Goal: Task Accomplishment & Management: Manage account settings

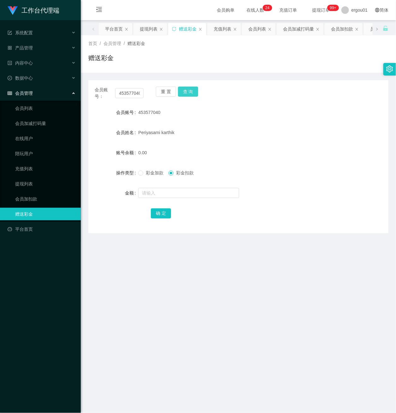
click at [188, 91] on button "查 询" at bounding box center [188, 92] width 20 height 10
drag, startPoint x: 118, startPoint y: 90, endPoint x: 213, endPoint y: 116, distance: 98.5
click at [212, 115] on div "会员账号： 453577040 重 置 查 询 会员账号 453577040 会员姓名 Periyasami karthik 账号余额 0.00 操作类型 彩…" at bounding box center [238, 156] width 300 height 153
drag, startPoint x: 191, startPoint y: 87, endPoint x: 190, endPoint y: 93, distance: 6.1
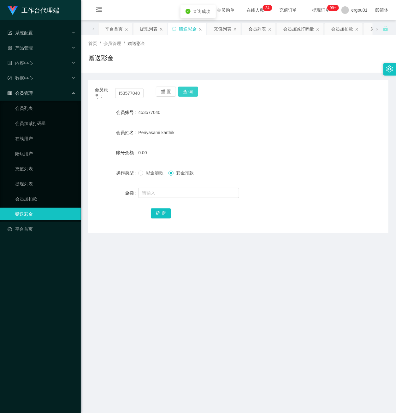
click at [191, 87] on button "查 询" at bounding box center [188, 92] width 20 height 10
click at [148, 193] on input "text" at bounding box center [188, 193] width 101 height 10
type input "100"
drag, startPoint x: 158, startPoint y: 207, endPoint x: 160, endPoint y: 211, distance: 4.1
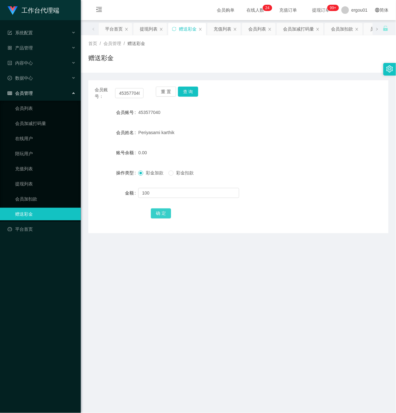
click at [159, 209] on div "确 定" at bounding box center [238, 213] width 175 height 13
click at [160, 211] on button "确 定" at bounding box center [161, 214] width 20 height 10
drag, startPoint x: 117, startPoint y: 94, endPoint x: 229, endPoint y: 132, distance: 118.8
click at [220, 123] on div "会员账号： 453577040 重 置 查 询 会员账号 453577040 会员姓名 Periyasami karthik 账号余额 100.00 操作类型…" at bounding box center [238, 156] width 300 height 153
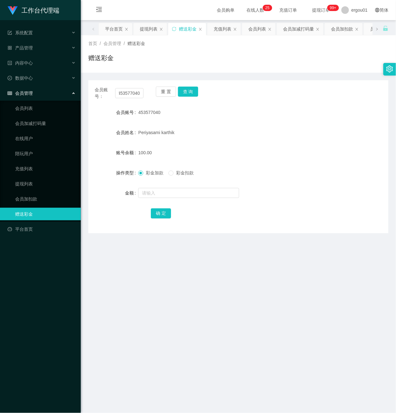
scroll to position [0, 0]
drag, startPoint x: 132, startPoint y: 95, endPoint x: 152, endPoint y: 95, distance: 19.9
click at [132, 95] on input "453577040" at bounding box center [129, 93] width 28 height 10
click at [185, 89] on button "查 询" at bounding box center [188, 92] width 20 height 10
click at [191, 92] on button "查 询" at bounding box center [188, 92] width 20 height 10
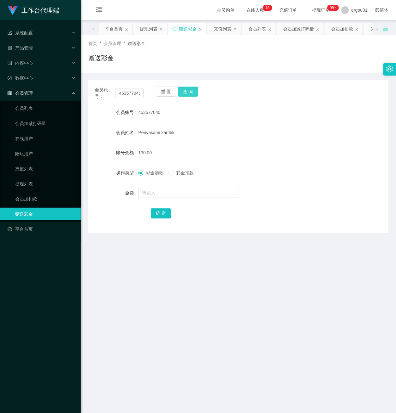
click at [191, 93] on button "查 询" at bounding box center [188, 92] width 20 height 10
click at [28, 178] on link "提现列表" at bounding box center [45, 184] width 61 height 13
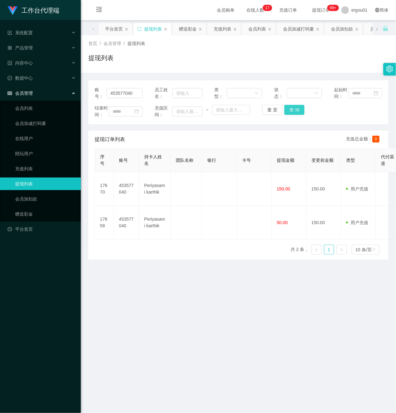
click at [292, 115] on button "查 询" at bounding box center [294, 110] width 20 height 10
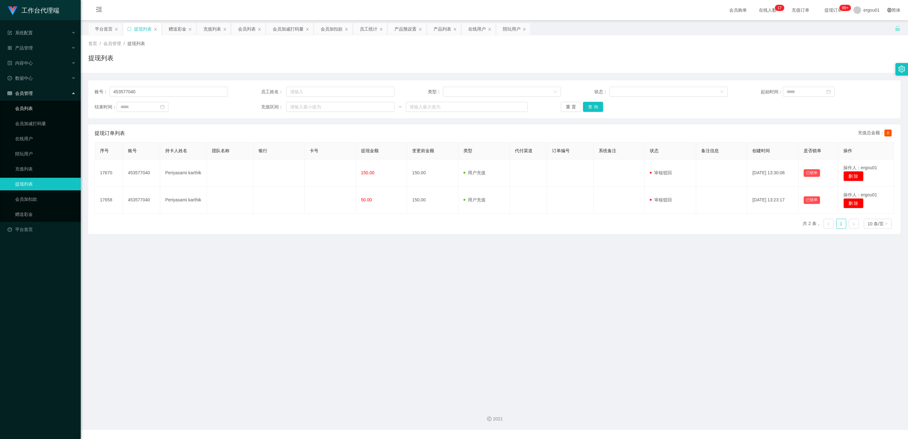
click at [28, 102] on link "会员列表" at bounding box center [45, 108] width 61 height 13
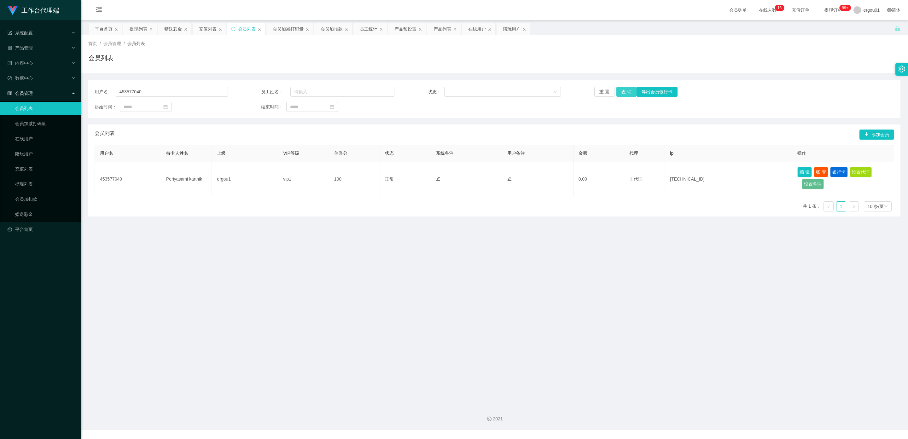
click at [395, 94] on button "查 询" at bounding box center [626, 92] width 20 height 10
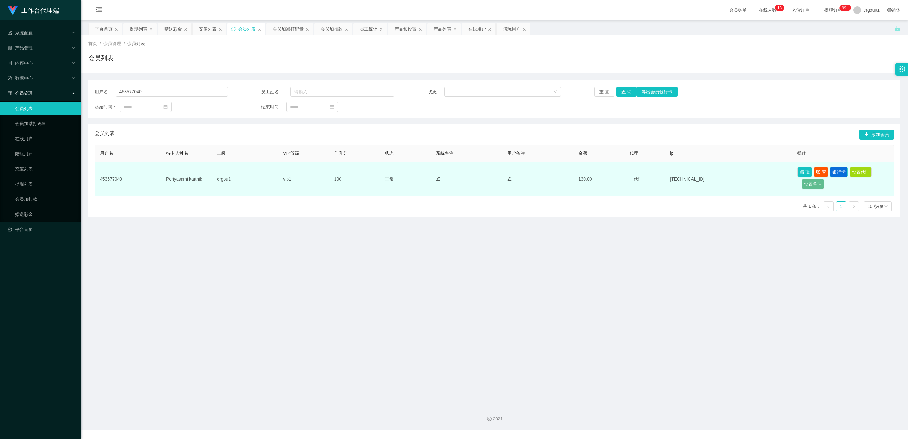
click at [395, 169] on button "银行卡" at bounding box center [839, 172] width 18 height 10
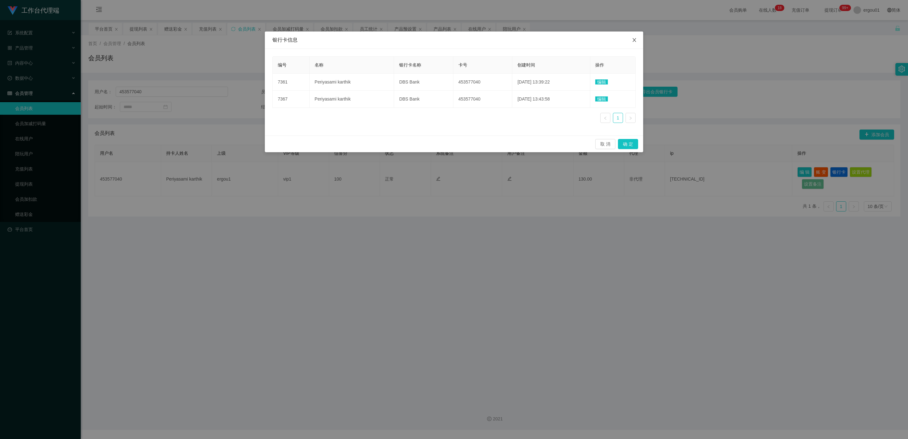
click at [395, 42] on icon "图标: close" at bounding box center [634, 40] width 5 height 5
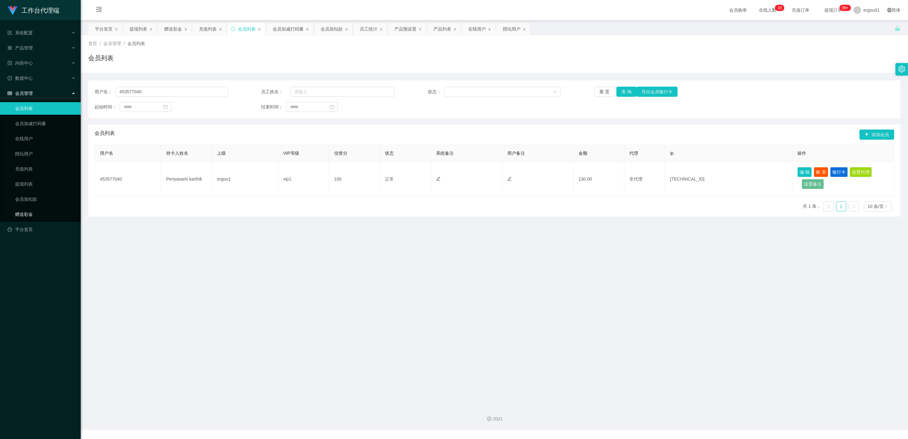
click at [25, 208] on link "赠送彩金" at bounding box center [45, 214] width 61 height 13
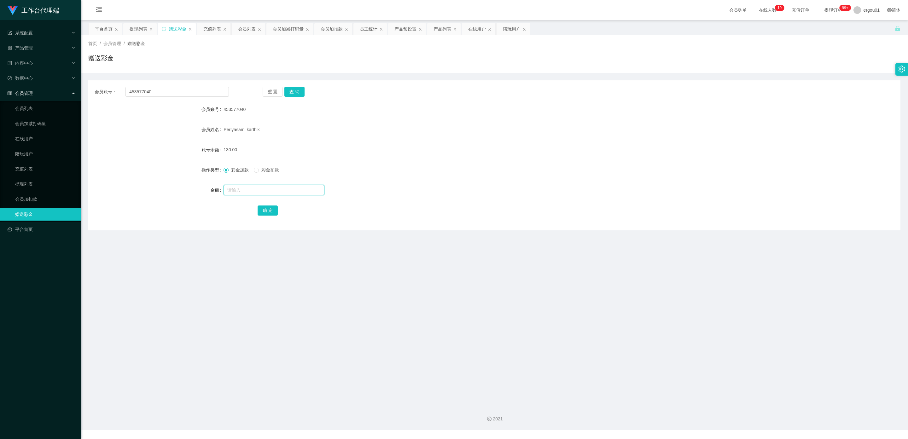
click at [240, 191] on input "text" at bounding box center [273, 190] width 101 height 10
click at [290, 89] on button "查 询" at bounding box center [294, 92] width 20 height 10
drag, startPoint x: 31, startPoint y: 175, endPoint x: 64, endPoint y: 172, distance: 33.8
click at [32, 178] on link "提现列表" at bounding box center [45, 184] width 61 height 13
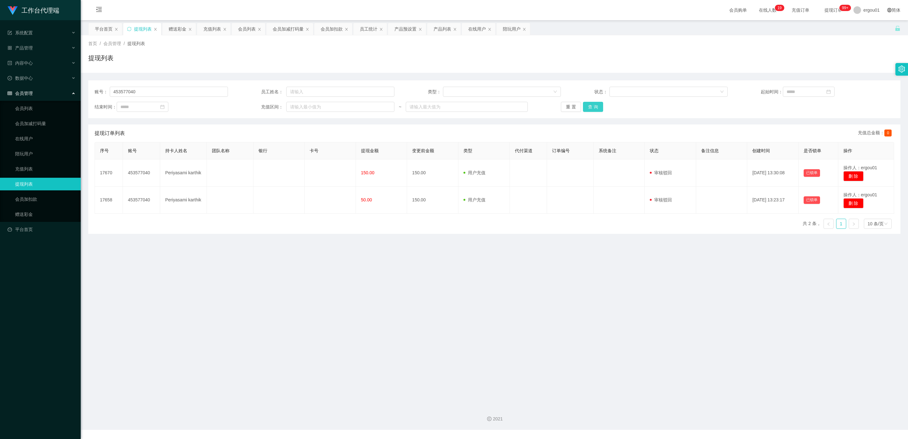
click at [395, 107] on button "查 询" at bounding box center [593, 107] width 20 height 10
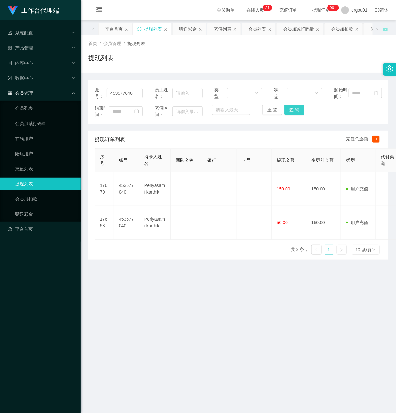
click at [290, 115] on button "查 询" at bounding box center [294, 110] width 20 height 10
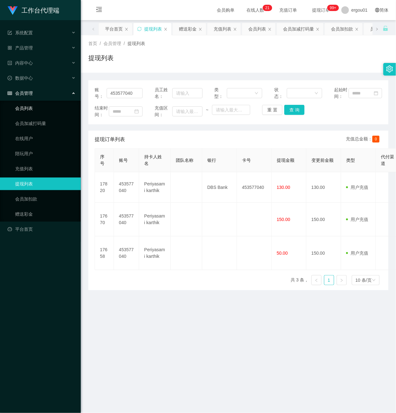
click at [30, 105] on link "会员列表" at bounding box center [45, 108] width 61 height 13
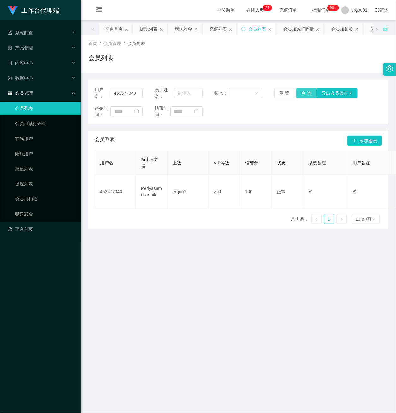
drag, startPoint x: 304, startPoint y: 92, endPoint x: 309, endPoint y: 93, distance: 5.1
click at [304, 92] on button "查 询" at bounding box center [306, 93] width 20 height 10
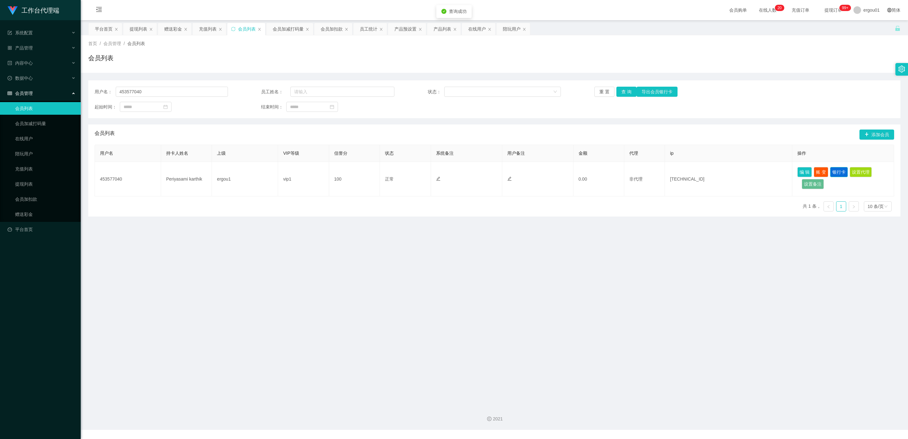
drag, startPoint x: 837, startPoint y: 171, endPoint x: 773, endPoint y: 172, distance: 63.7
click at [395, 171] on button "银行卡" at bounding box center [839, 172] width 18 height 10
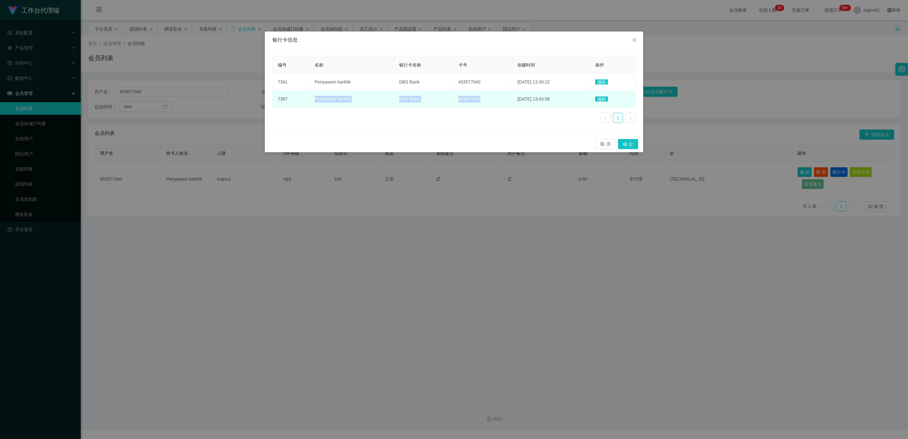
drag, startPoint x: 478, startPoint y: 99, endPoint x: 311, endPoint y: 99, distance: 166.4
click at [311, 99] on tr "7367 Periyasami karthik DBS Bank 453577040 2025-08-27 13:43:58 编辑" at bounding box center [454, 99] width 363 height 17
copy tr "Periyasami karthik DBS Bank 453577040"
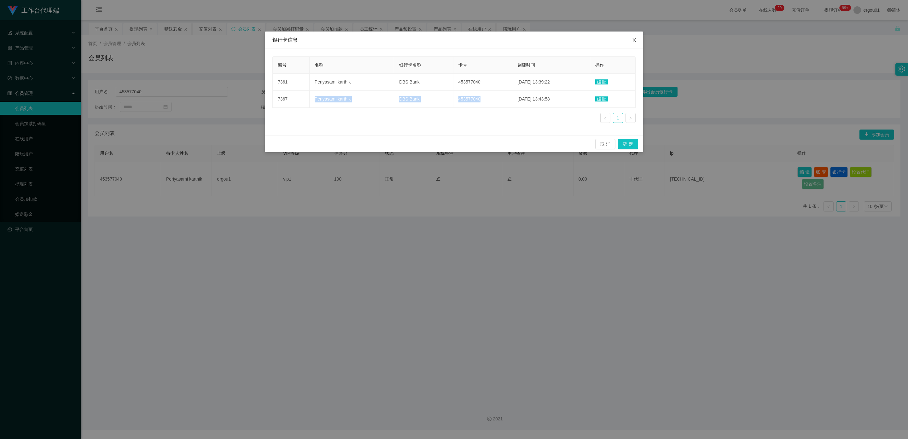
click at [395, 39] on icon "图标: close" at bounding box center [634, 40] width 5 height 5
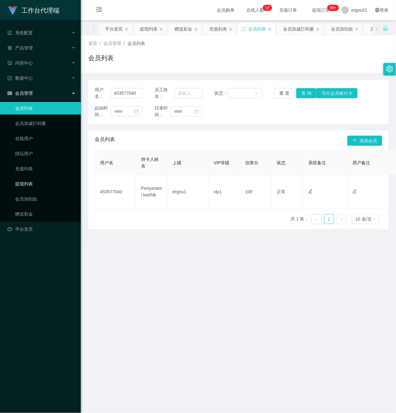
click at [31, 178] on link "提现列表" at bounding box center [45, 184] width 61 height 13
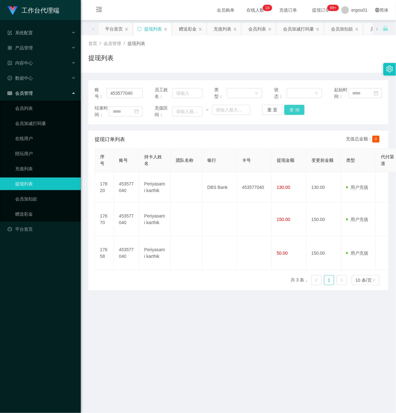
click at [291, 115] on button "查 询" at bounding box center [294, 110] width 20 height 10
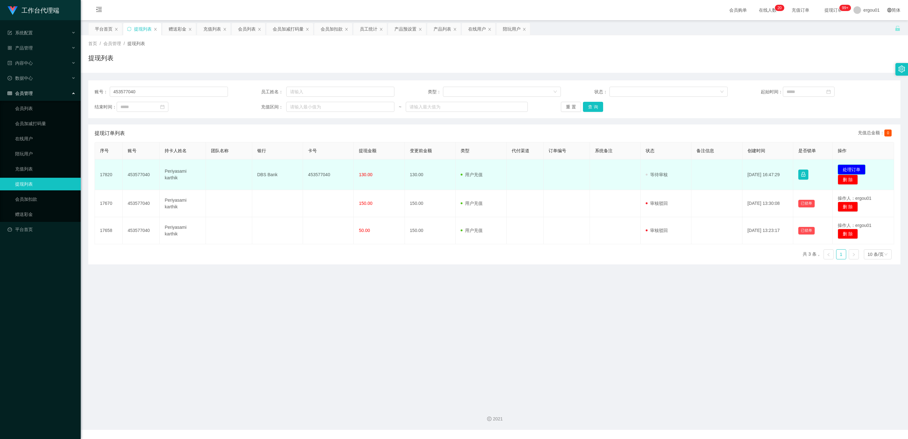
click at [395, 168] on button "处理订单" at bounding box center [851, 170] width 28 height 10
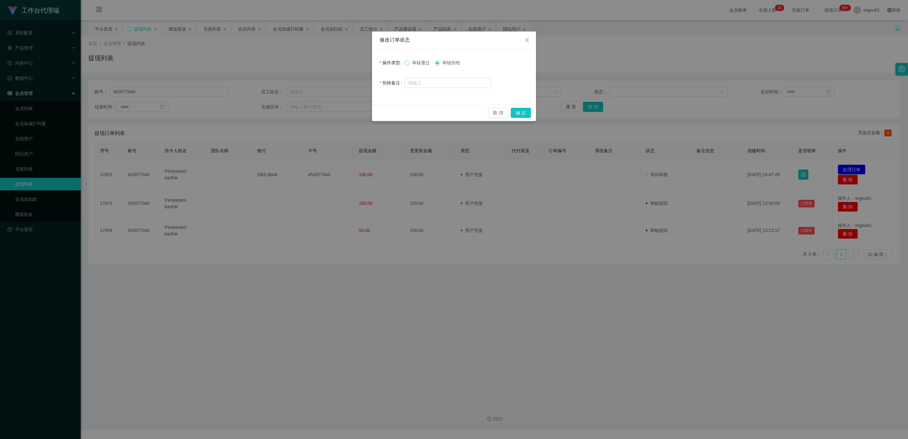
click at [395, 62] on span at bounding box center [406, 63] width 5 height 5
click at [395, 113] on button "确 定" at bounding box center [521, 113] width 20 height 10
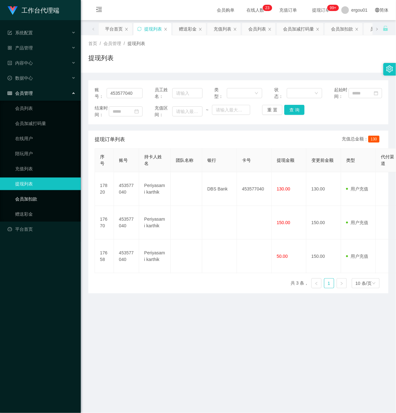
click at [25, 202] on ul "会员列表 会员加减打码量 在线用户 陪玩用户 充值列表 提现列表 会员加扣款 赠送彩金" at bounding box center [40, 161] width 81 height 121
click at [28, 208] on link "赠送彩金" at bounding box center [45, 214] width 61 height 13
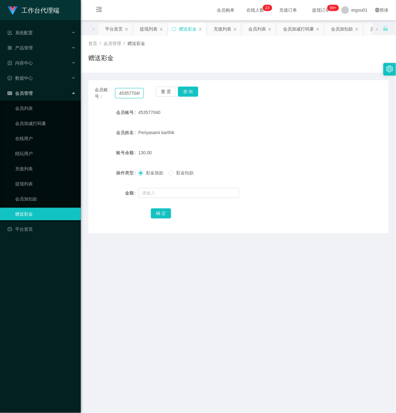
scroll to position [0, 1]
drag, startPoint x: 118, startPoint y: 94, endPoint x: 167, endPoint y: 100, distance: 49.6
click at [167, 100] on div "会员账号： 453577040 重 置 查 询 会员账号 453577040 会员姓名 Periyasami karthik 账号余额 130.00 操作类型…" at bounding box center [238, 156] width 300 height 153
paste input "9059519"
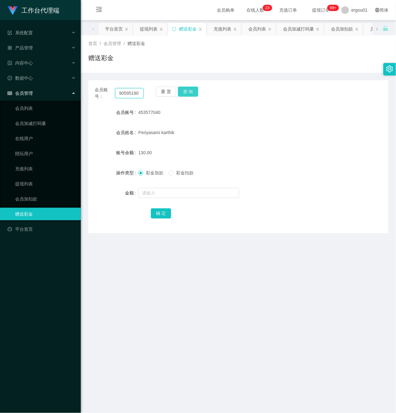
type input "90595190"
click at [188, 91] on button "查 询" at bounding box center [188, 92] width 20 height 10
click at [160, 189] on input "text" at bounding box center [188, 193] width 101 height 10
type input "100"
click at [161, 212] on button "确 定" at bounding box center [161, 214] width 20 height 10
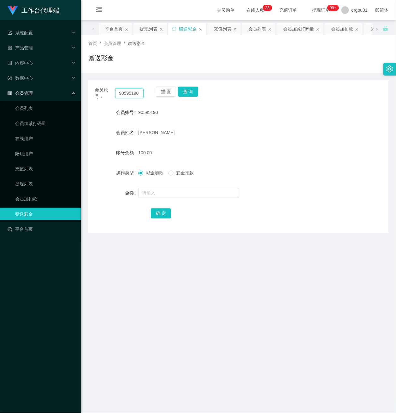
drag, startPoint x: 118, startPoint y: 90, endPoint x: 176, endPoint y: 107, distance: 60.4
click at [175, 98] on div "会员账号： 90595190 重 置 查 询" at bounding box center [238, 93] width 300 height 13
paste input "ALVINCHEN"
type input "ALVINCHEN"
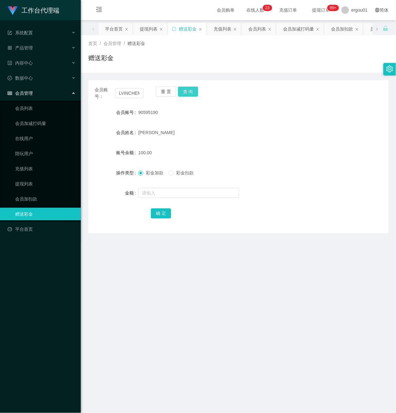
scroll to position [0, 0]
drag, startPoint x: 182, startPoint y: 92, endPoint x: 171, endPoint y: 132, distance: 42.2
click at [183, 92] on button "查 询" at bounding box center [188, 92] width 20 height 10
click at [169, 193] on input "text" at bounding box center [188, 193] width 101 height 10
type input "100"
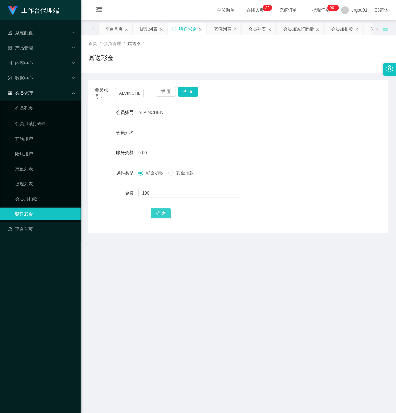
drag, startPoint x: 159, startPoint y: 212, endPoint x: 176, endPoint y: 217, distance: 17.7
click at [158, 212] on button "确 定" at bounding box center [161, 214] width 20 height 10
click at [37, 45] on div "产品管理" at bounding box center [40, 48] width 81 height 13
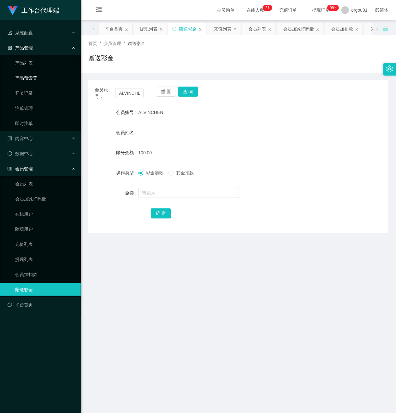
click at [44, 77] on link "产品预设置" at bounding box center [45, 78] width 61 height 13
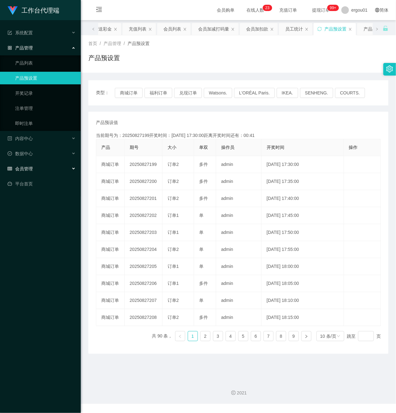
click at [30, 167] on span "会员管理" at bounding box center [20, 168] width 25 height 5
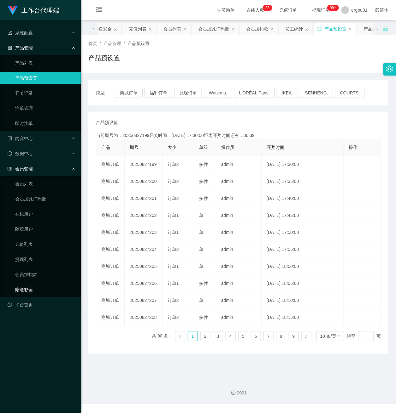
click at [28, 287] on link "赠送彩金" at bounding box center [45, 290] width 61 height 13
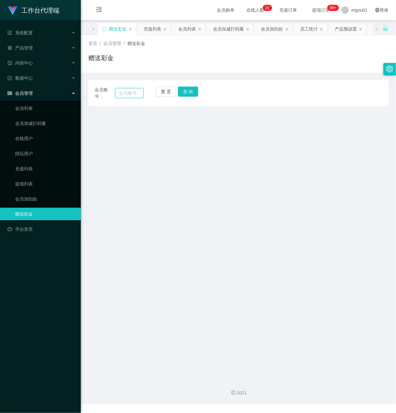
click at [122, 92] on input "text" at bounding box center [129, 93] width 28 height 10
paste input "ALVINCHEN"
type input "ALVINCHEN"
drag, startPoint x: 189, startPoint y: 90, endPoint x: 213, endPoint y: 98, distance: 24.5
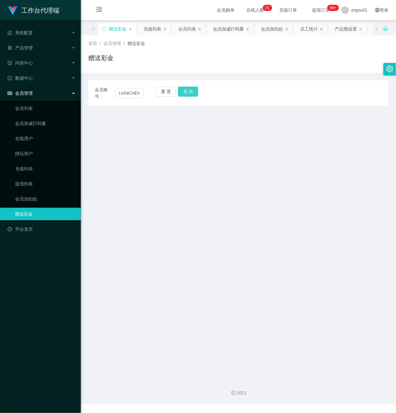
click at [189, 90] on button "查 询" at bounding box center [188, 92] width 20 height 10
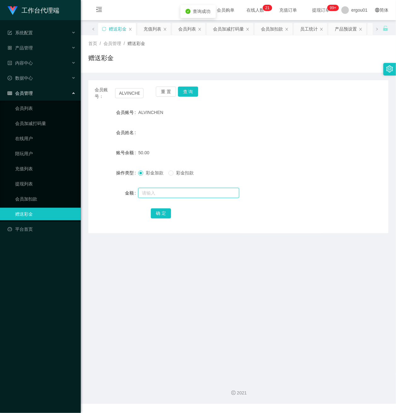
click at [158, 192] on input "text" at bounding box center [188, 193] width 101 height 10
click at [188, 91] on button "查 询" at bounding box center [188, 92] width 20 height 10
drag, startPoint x: 117, startPoint y: 93, endPoint x: 194, endPoint y: 97, distance: 77.0
click at [192, 96] on div "会员账号： [PERSON_NAME] 重 置 查 询" at bounding box center [238, 93] width 300 height 13
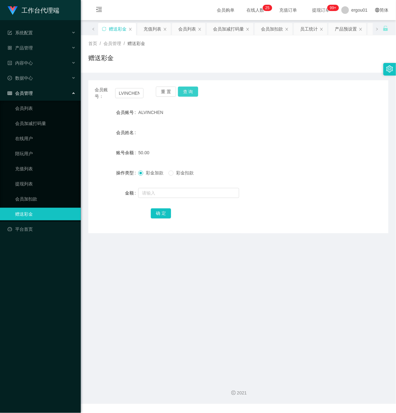
drag, startPoint x: 190, startPoint y: 91, endPoint x: 196, endPoint y: 103, distance: 13.5
click at [190, 91] on button "查 询" at bounding box center [188, 92] width 20 height 10
click at [28, 179] on link "提现列表" at bounding box center [45, 184] width 61 height 13
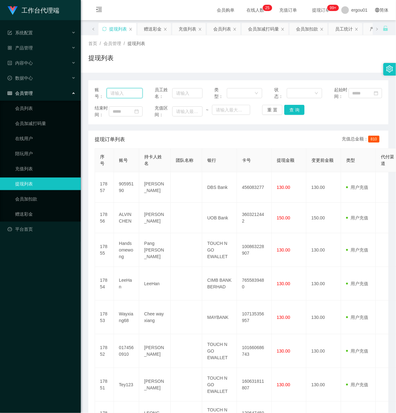
click at [118, 98] on input "text" at bounding box center [125, 93] width 36 height 10
paste input "ALVINCHEN"
click at [290, 115] on button "查 询" at bounding box center [294, 110] width 20 height 10
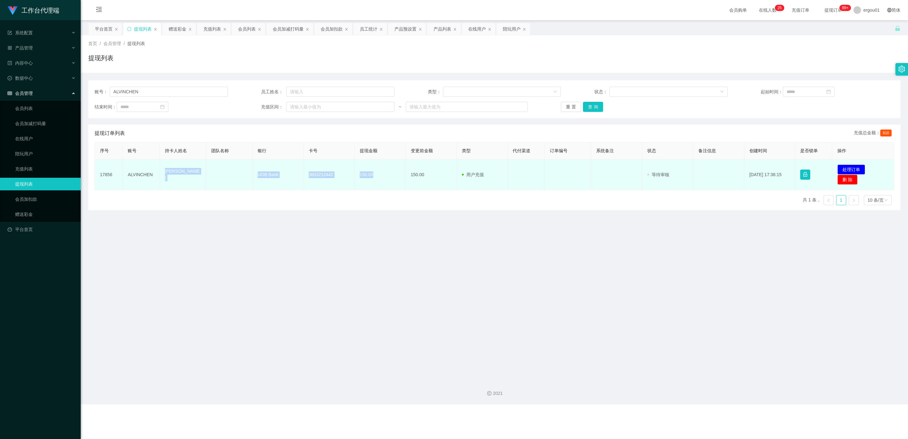
drag, startPoint x: 375, startPoint y: 177, endPoint x: 167, endPoint y: 174, distance: 208.0
click at [157, 170] on tr "17856 [PERSON_NAME] UOB Bank 3603212442 150.00 150.00 用户充值 人工扣款 审核驳回 审核成功 等待审核 …" at bounding box center [494, 174] width 799 height 31
copy tr "[PERSON_NAME] UOB Bank 3603212442 150.00"
click at [395, 166] on button "处理订单" at bounding box center [851, 170] width 28 height 10
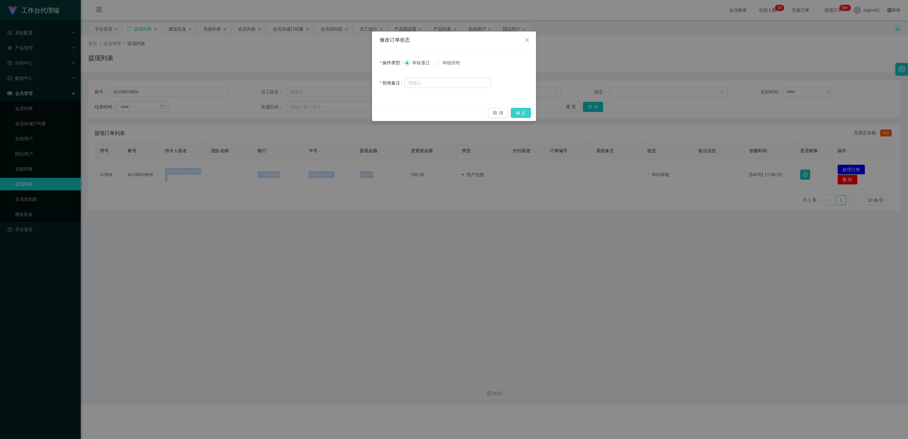
click at [395, 113] on button "确 定" at bounding box center [521, 113] width 20 height 10
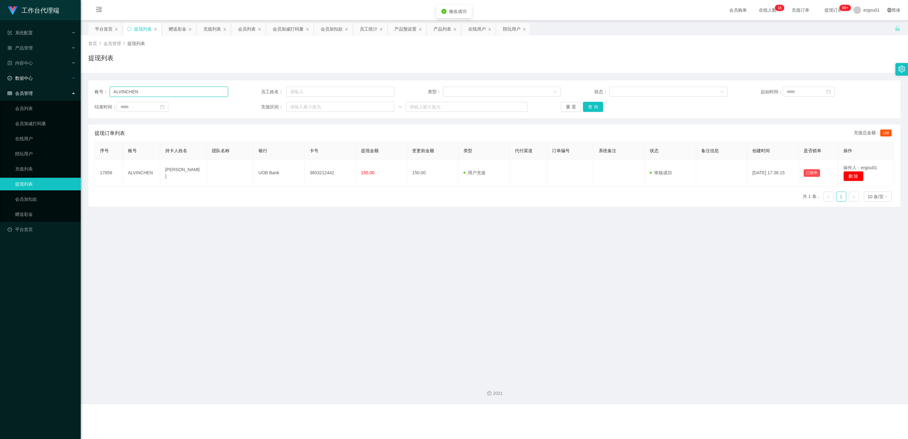
drag, startPoint x: 147, startPoint y: 91, endPoint x: 0, endPoint y: 74, distance: 147.8
click at [0, 74] on section "工作台代理端 系统配置 产品管理 产品列表 产品预设置 开奖记录 注单管理 即时注单 内容中心 数据中心 会员管理 会员列表 会员加减打码量 在线用户 陪玩用…" at bounding box center [454, 202] width 908 height 404
paste input "90595190"
type input "90595190"
click at [395, 106] on button "查 询" at bounding box center [593, 107] width 20 height 10
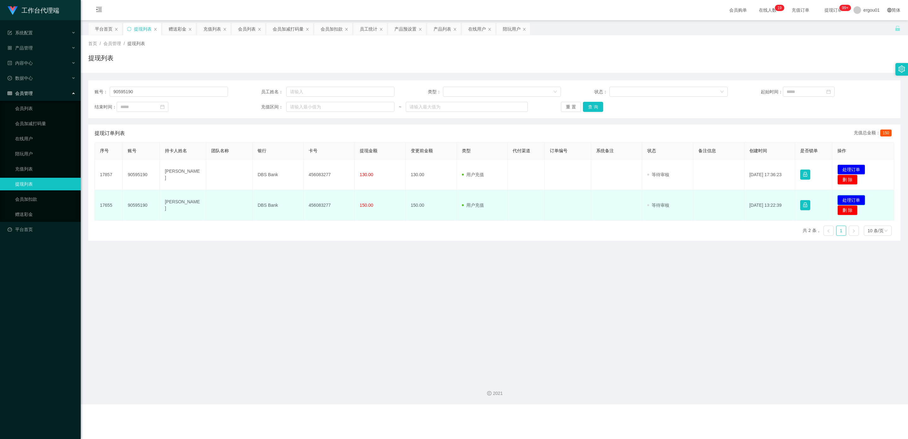
click at [395, 198] on button "处理订单" at bounding box center [851, 200] width 28 height 10
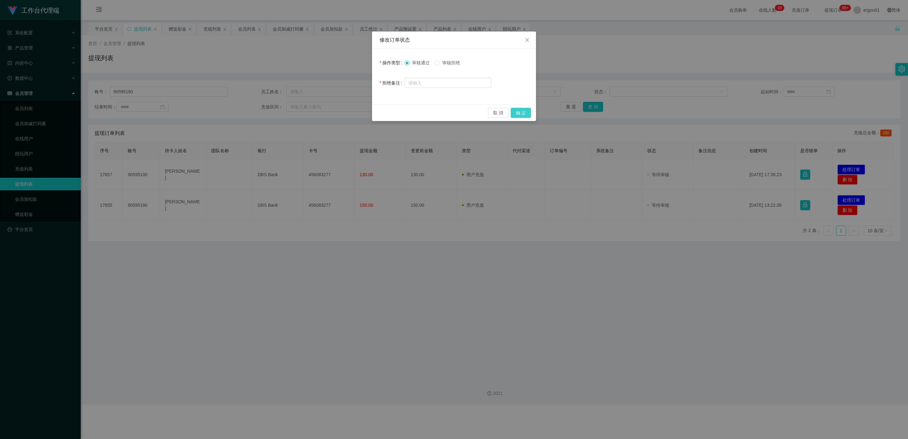
click at [395, 114] on button "确 定" at bounding box center [521, 113] width 20 height 10
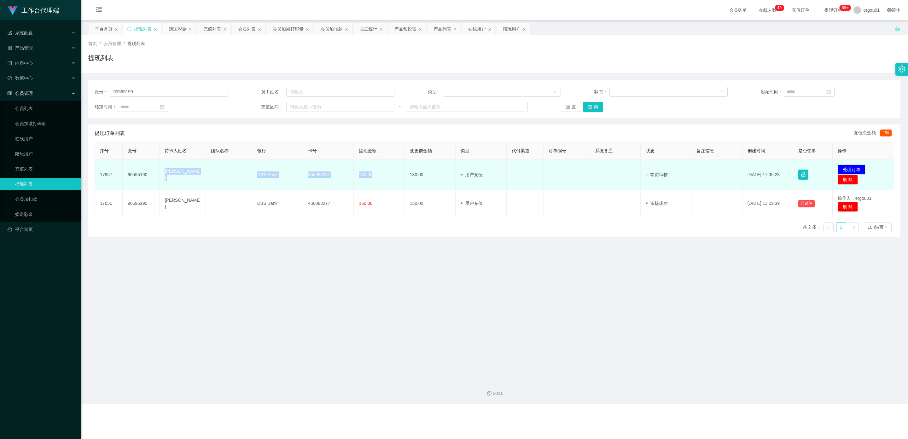
drag, startPoint x: 163, startPoint y: 174, endPoint x: 373, endPoint y: 173, distance: 210.2
click at [373, 173] on tr "17857 90595190 [PERSON_NAME] DBS Bank 456083277 130.00 130.00 用户充值 人工扣款 审核驳回 审核…" at bounding box center [494, 174] width 799 height 31
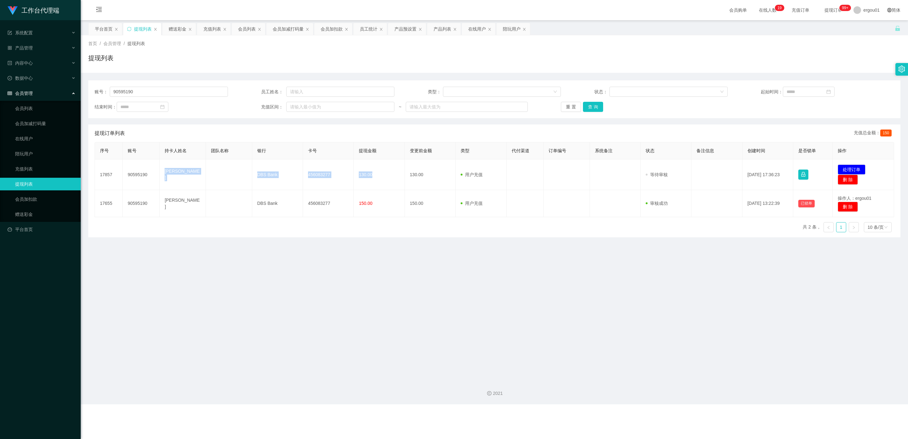
copy tr "[PERSON_NAME] DBS Bank 456083277 130.00"
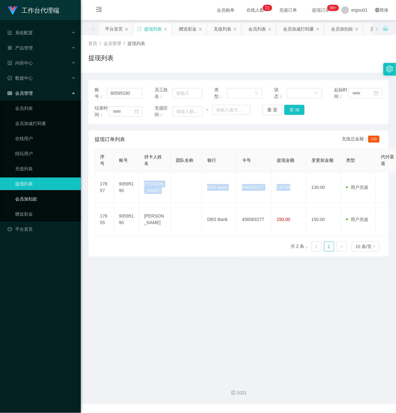
click at [36, 193] on link "会员加扣款" at bounding box center [45, 199] width 61 height 13
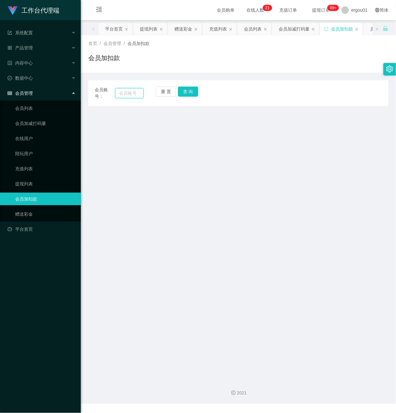
click at [126, 92] on input "text" at bounding box center [129, 93] width 28 height 10
paste input "Allychan"
type input "Allychan"
drag, startPoint x: 186, startPoint y: 90, endPoint x: 186, endPoint y: 130, distance: 40.0
click at [186, 90] on button "查 询" at bounding box center [188, 92] width 20 height 10
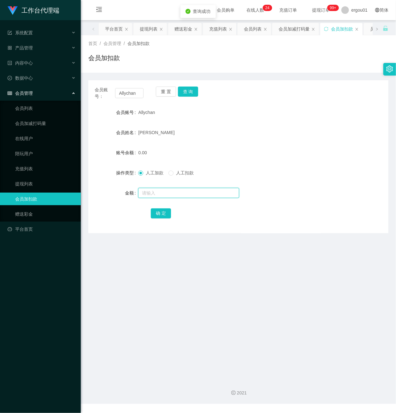
click at [164, 193] on input "text" at bounding box center [188, 193] width 101 height 10
type input "500"
click at [163, 213] on button "确 定" at bounding box center [161, 214] width 20 height 10
drag, startPoint x: 138, startPoint y: 96, endPoint x: 61, endPoint y: 106, distance: 77.8
click at [43, 96] on section "工作台代理端 系统配置 产品管理 产品列表 产品预设置 开奖记录 注单管理 即时注单 内容中心 数据中心 会员管理 会员列表 会员加减打码量 在线用户 陪玩用…" at bounding box center [198, 202] width 396 height 404
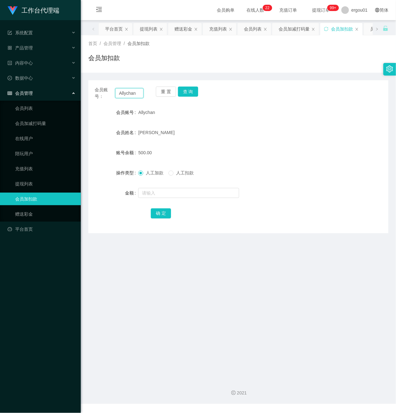
click at [122, 95] on input "Allychan" at bounding box center [129, 93] width 28 height 10
click at [132, 92] on input "Allychan" at bounding box center [129, 93] width 28 height 10
drag, startPoint x: 118, startPoint y: 93, endPoint x: 245, endPoint y: 113, distance: 128.0
click at [239, 109] on div "会员账号： Allychan 重 置 查 询 会员账号 Allychan 会员姓名 [PERSON_NAME] 账号余额 500.00 操作类型 人工加款 人…" at bounding box center [238, 156] width 300 height 153
